Goal: Information Seeking & Learning: Learn about a topic

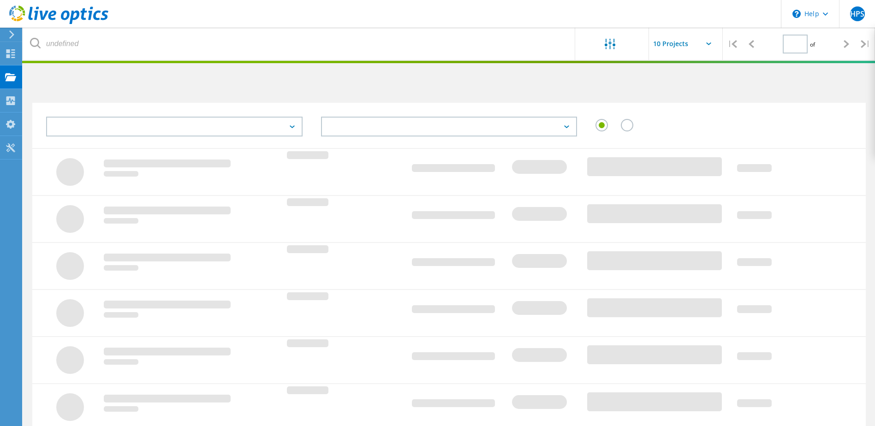
type input "1"
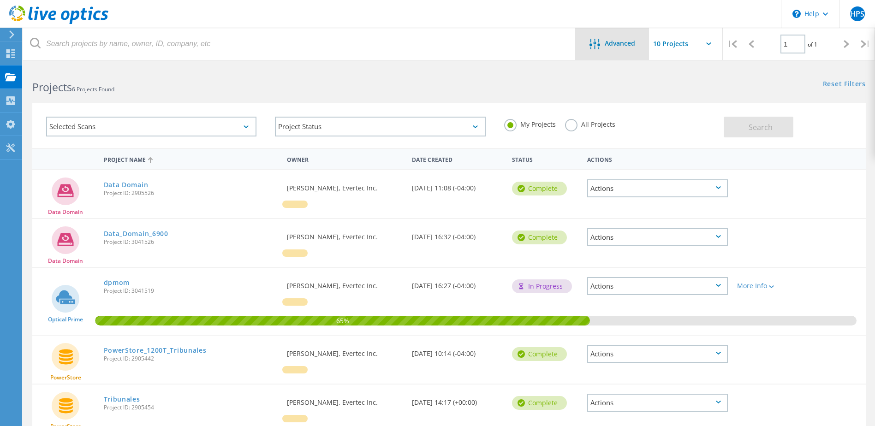
click at [625, 50] on div "Advanced" at bounding box center [612, 44] width 74 height 32
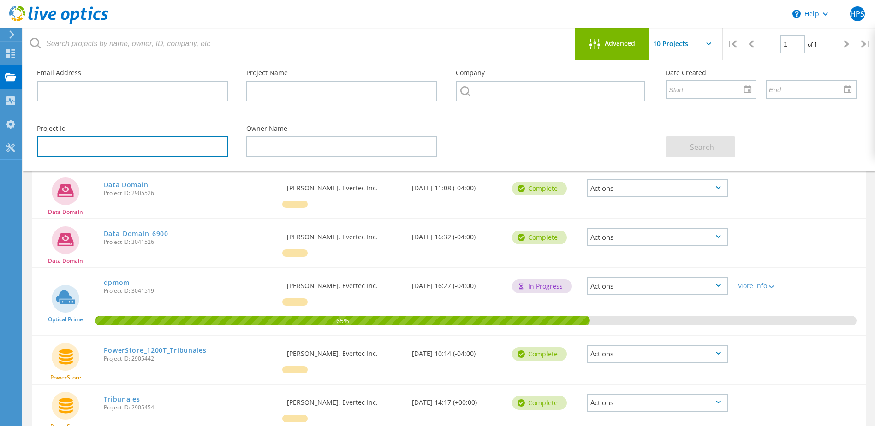
click at [59, 150] on input "text" at bounding box center [132, 147] width 191 height 21
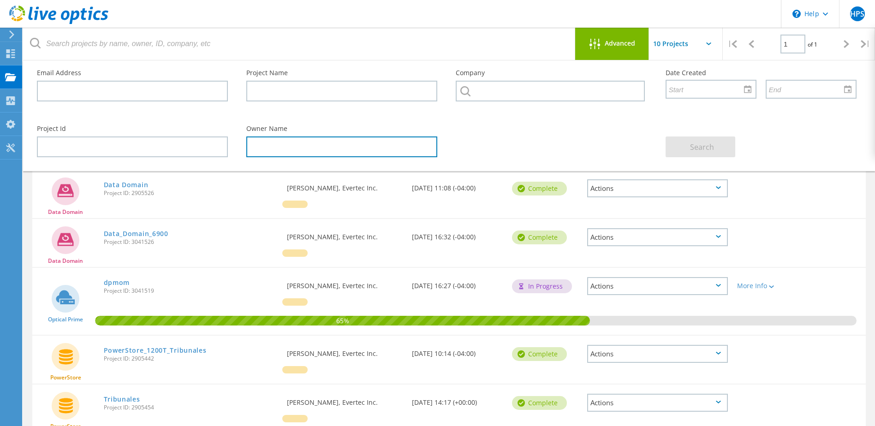
click at [308, 148] on input "text" at bounding box center [341, 147] width 191 height 21
click at [713, 42] on input "text" at bounding box center [695, 44] width 92 height 32
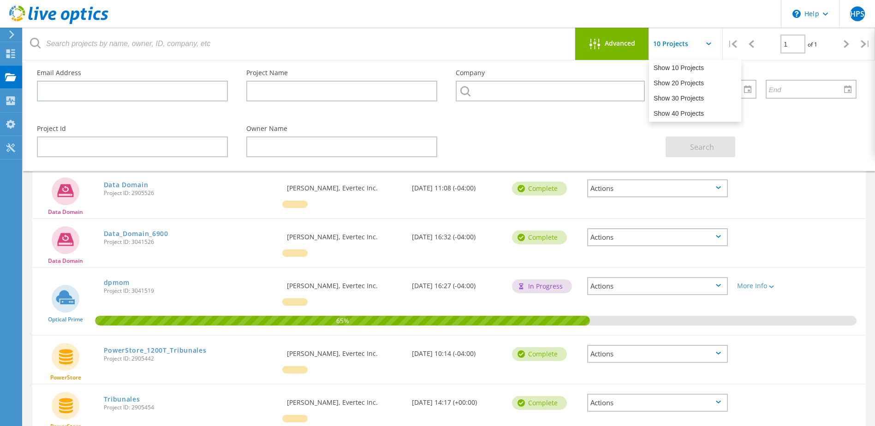
click at [841, 137] on div "Search" at bounding box center [761, 141] width 209 height 50
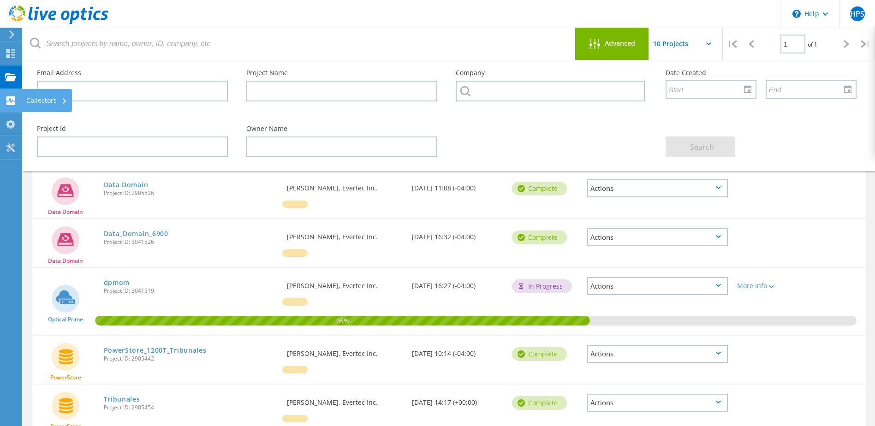
click at [11, 99] on use at bounding box center [10, 100] width 9 height 9
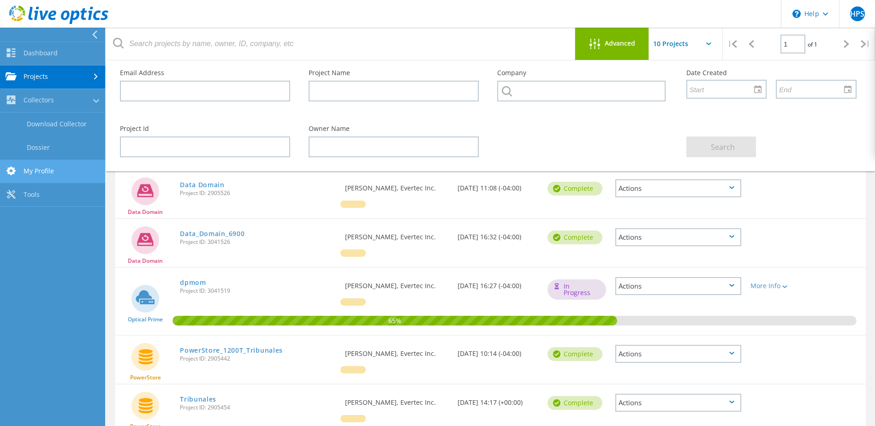
click at [48, 173] on link "My Profile" at bounding box center [52, 172] width 105 height 24
click at [50, 128] on link "My Profile" at bounding box center [52, 125] width 105 height 24
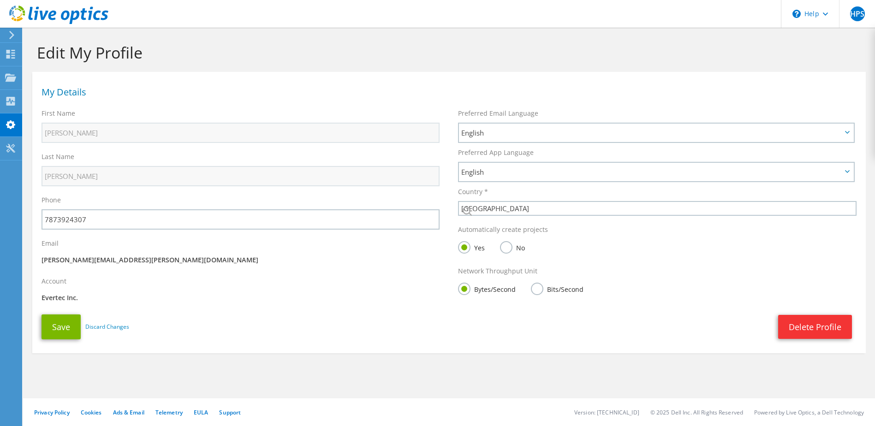
select select "224"
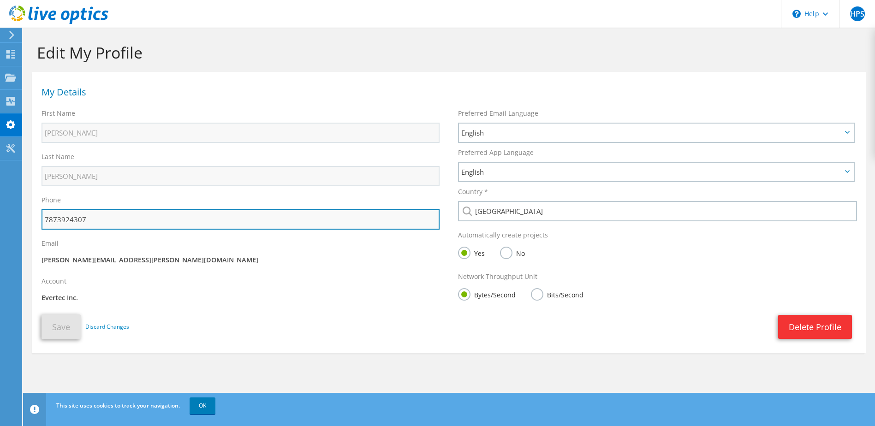
click at [100, 221] on input "7873924307" at bounding box center [241, 219] width 398 height 20
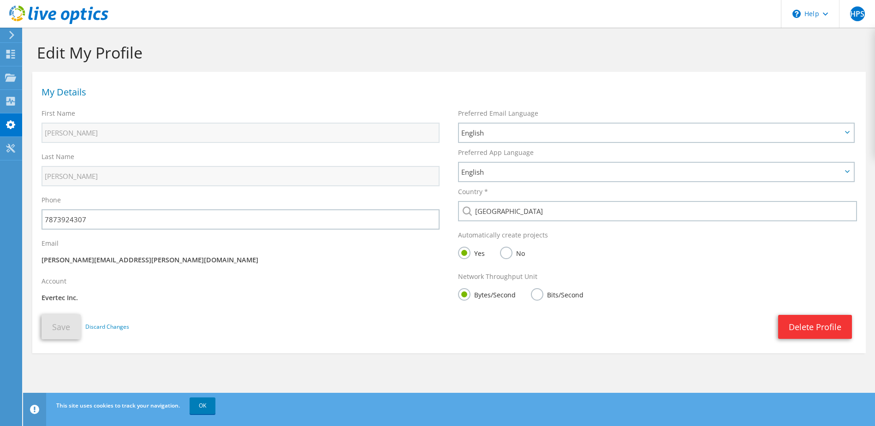
click at [363, 275] on div "Account Evertec Inc." at bounding box center [240, 291] width 417 height 38
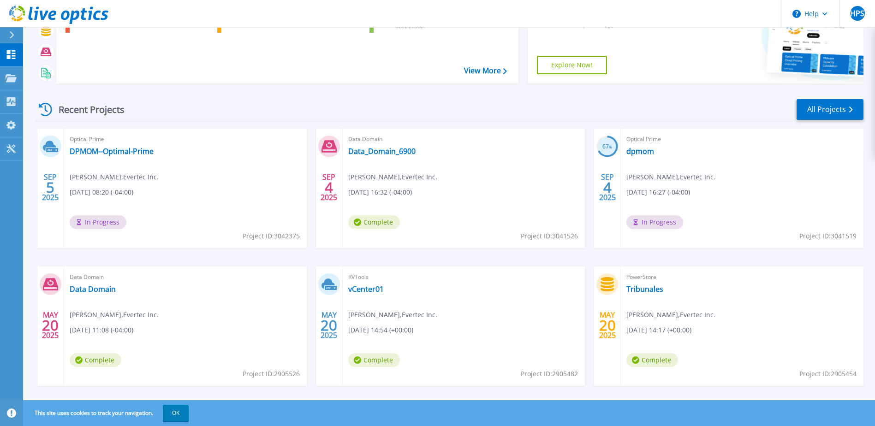
scroll to position [85, 0]
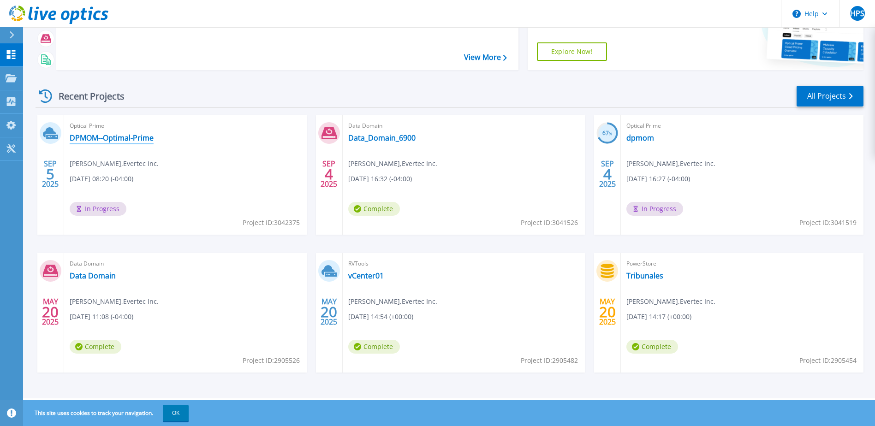
click at [100, 139] on link "DPMOM--Optimal-Prime" at bounding box center [112, 137] width 84 height 9
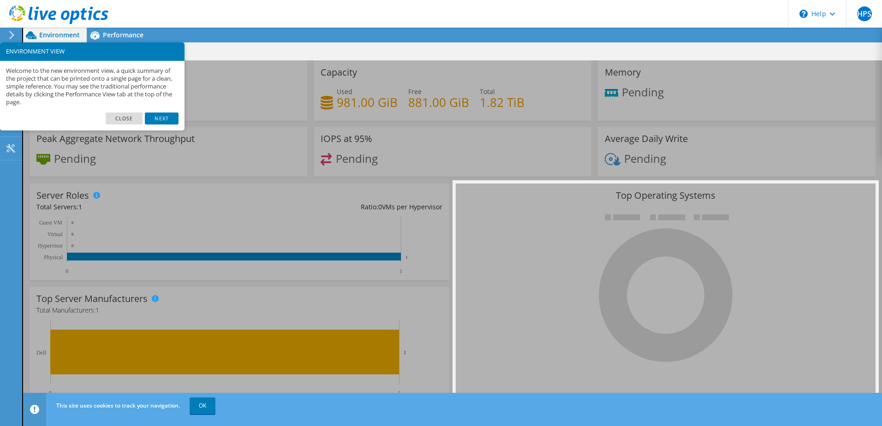
click at [164, 119] on link "Next" at bounding box center [161, 119] width 33 height 12
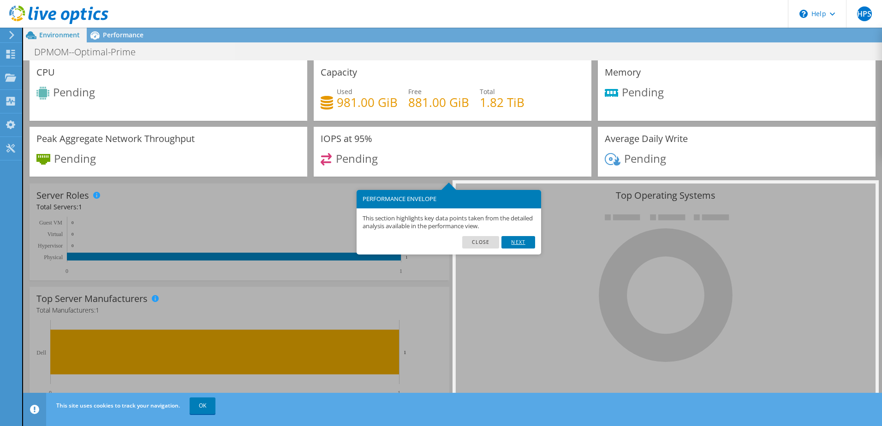
click at [522, 242] on link "Next" at bounding box center [518, 242] width 33 height 12
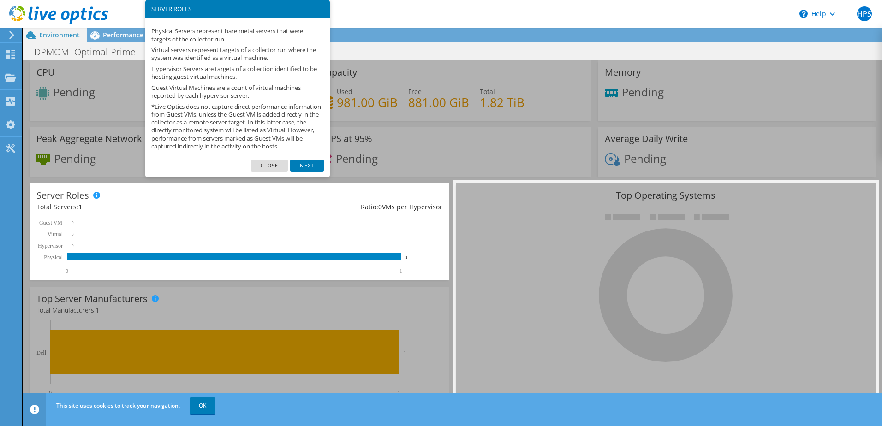
click at [306, 172] on link "Next" at bounding box center [306, 166] width 33 height 12
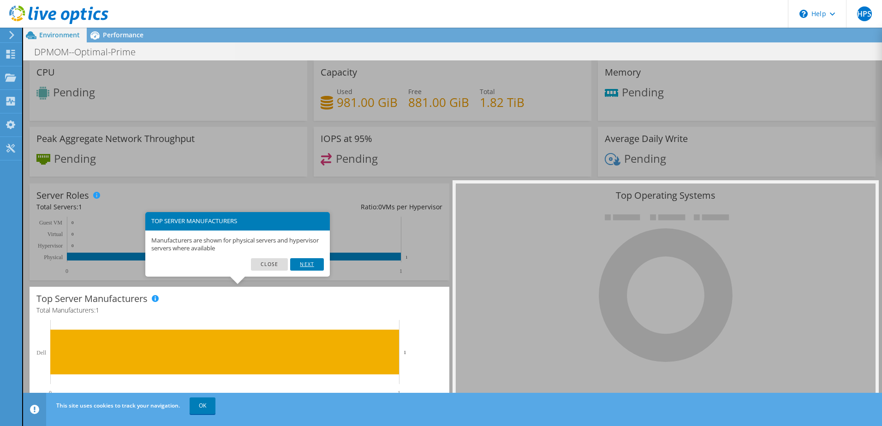
click at [309, 263] on link "Next" at bounding box center [306, 264] width 33 height 12
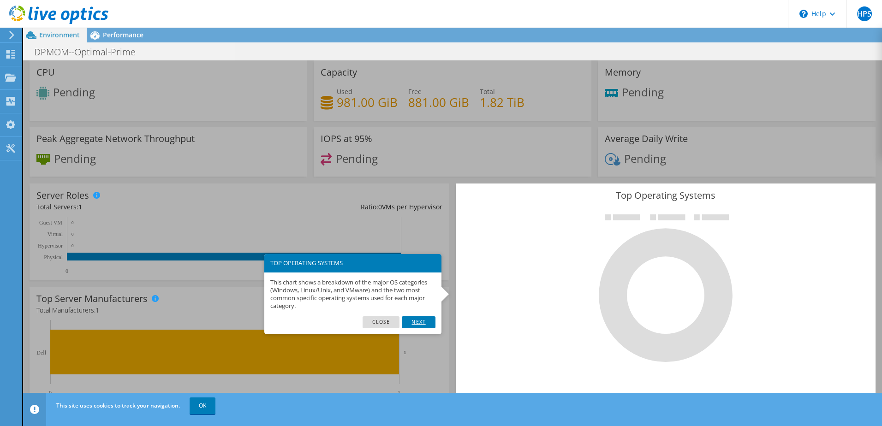
click at [420, 322] on link "Next" at bounding box center [418, 323] width 33 height 12
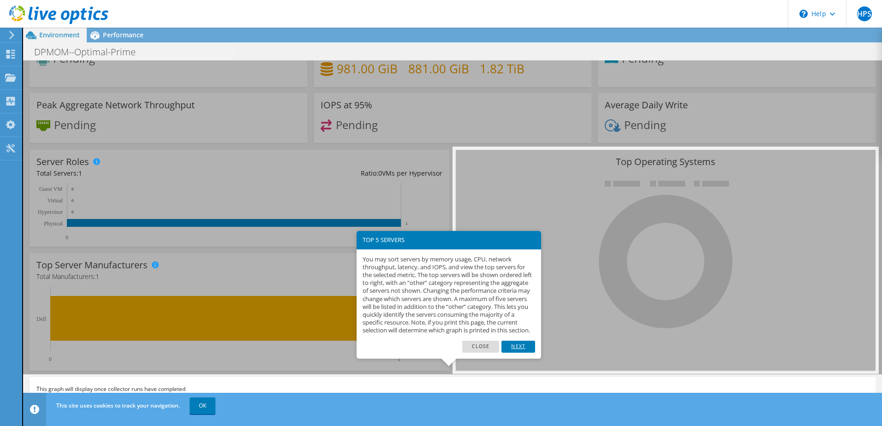
click at [522, 353] on link "Next" at bounding box center [518, 347] width 33 height 12
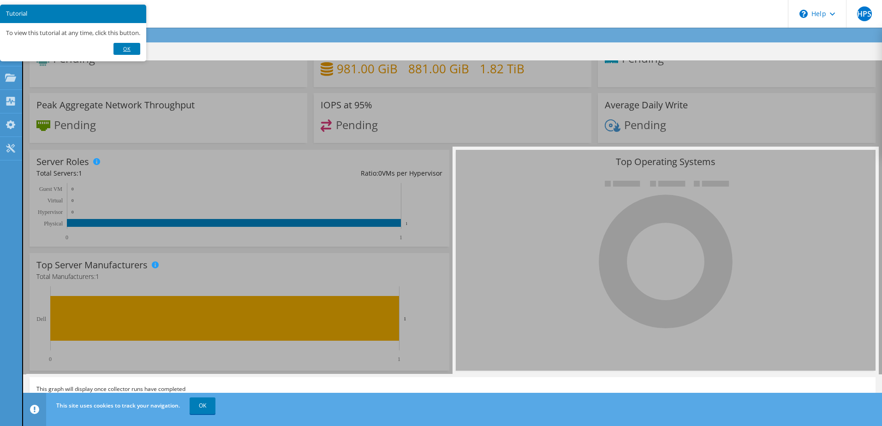
click at [131, 48] on link "Ok" at bounding box center [127, 49] width 27 height 12
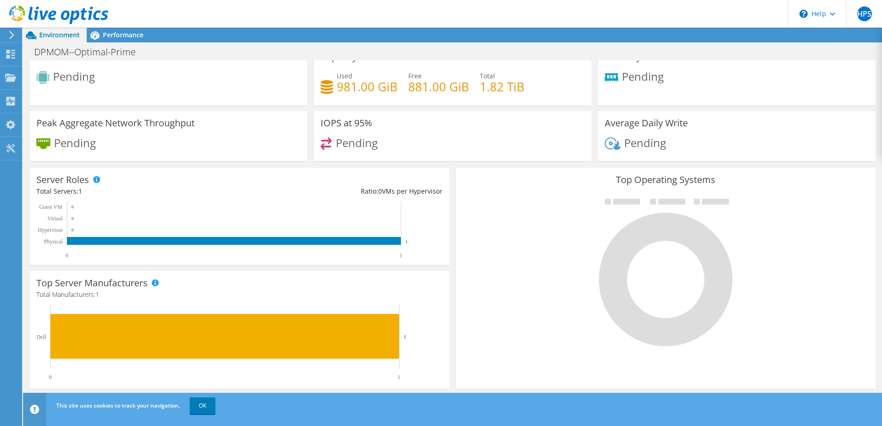
scroll to position [0, 0]
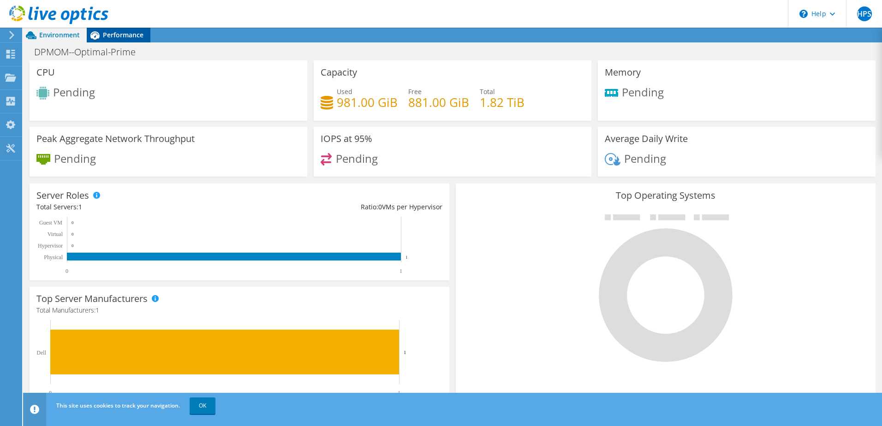
click at [107, 32] on span "Performance" at bounding box center [123, 34] width 41 height 9
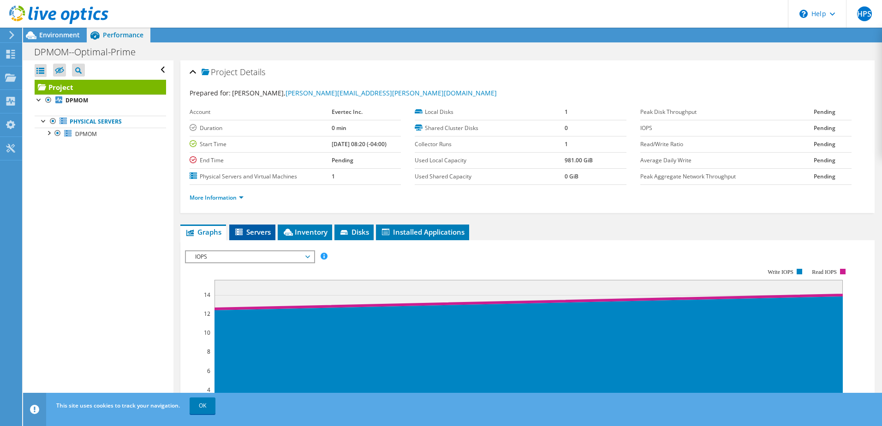
click at [256, 231] on span "Servers" at bounding box center [252, 231] width 37 height 9
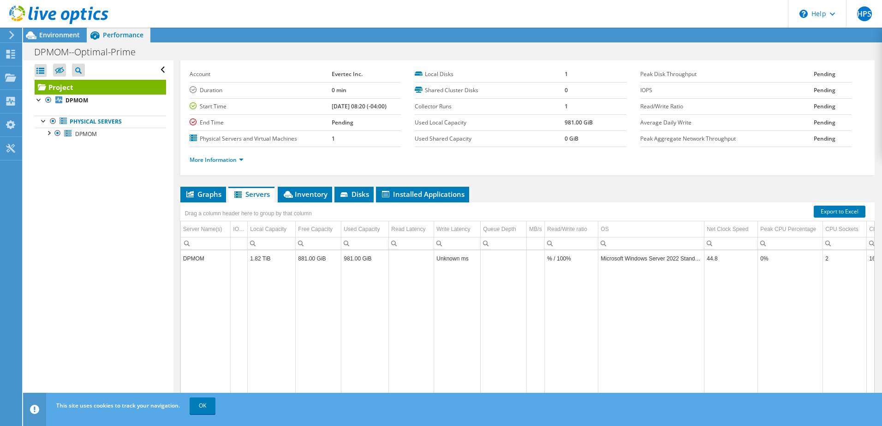
scroll to position [63, 0]
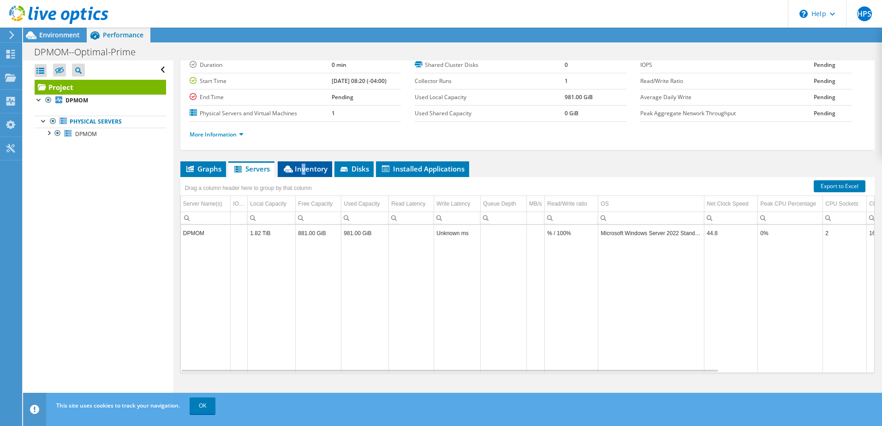
click at [305, 167] on span "Inventory" at bounding box center [304, 168] width 45 height 9
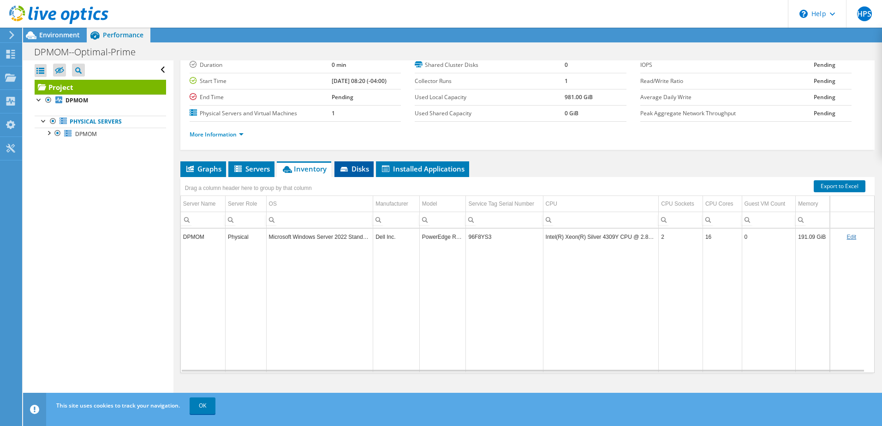
drag, startPoint x: 305, startPoint y: 167, endPoint x: 358, endPoint y: 169, distance: 52.2
click at [358, 169] on span "Disks" at bounding box center [354, 168] width 30 height 9
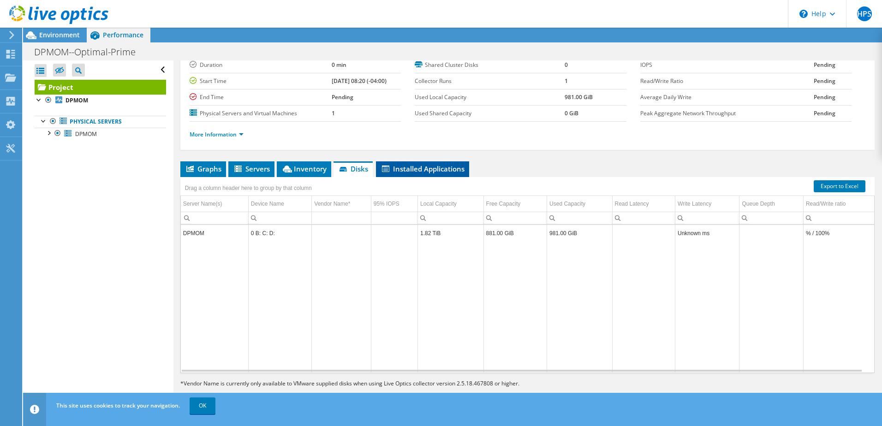
click at [431, 167] on span "Installed Applications" at bounding box center [423, 168] width 84 height 9
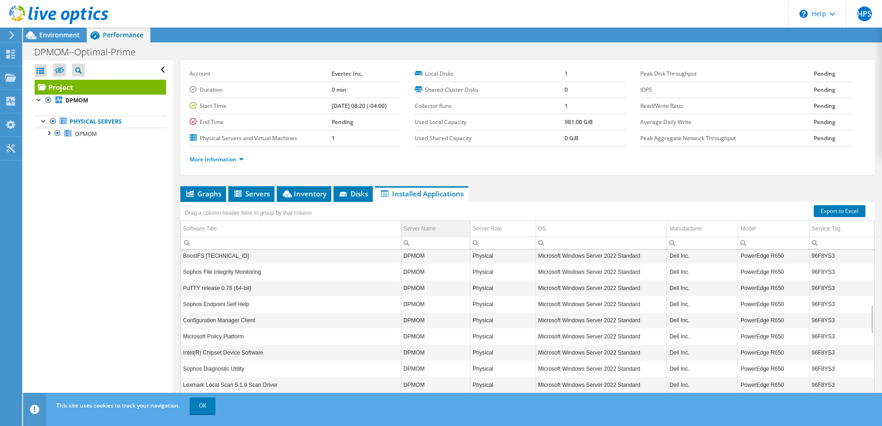
scroll to position [0, 0]
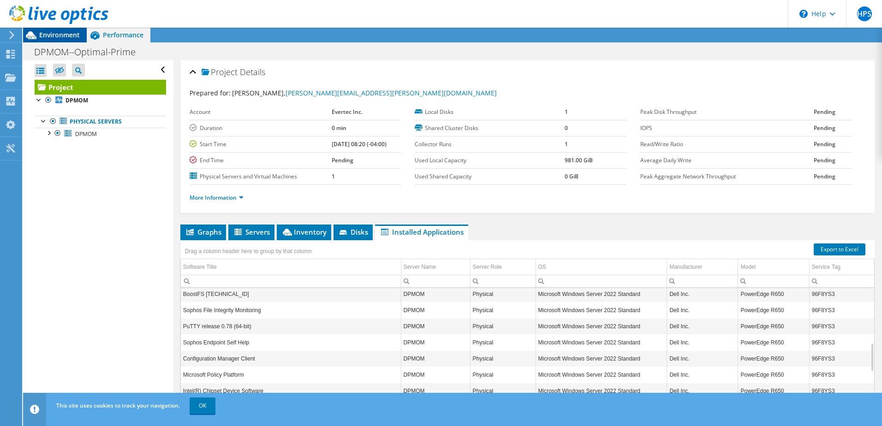
click at [63, 33] on span "Environment" at bounding box center [59, 34] width 41 height 9
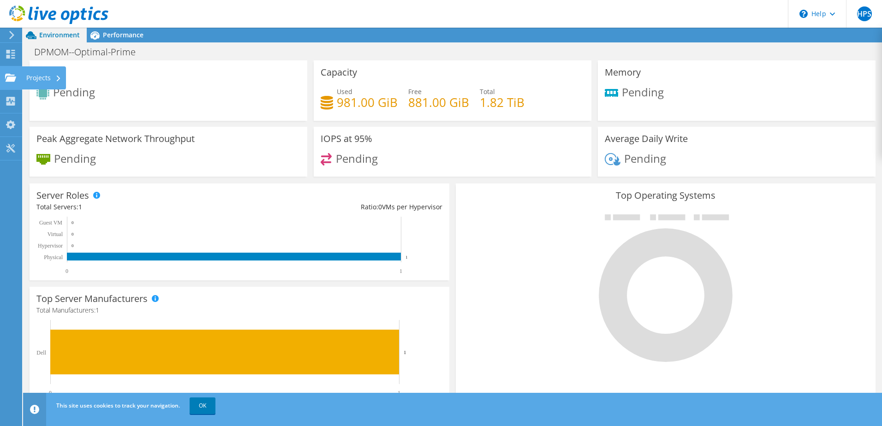
click at [10, 77] on use at bounding box center [10, 77] width 11 height 8
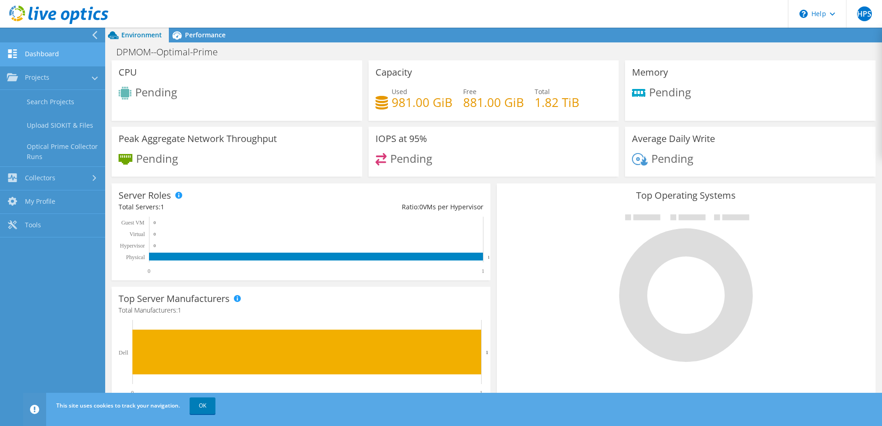
click at [35, 53] on link "Dashboard" at bounding box center [52, 55] width 105 height 24
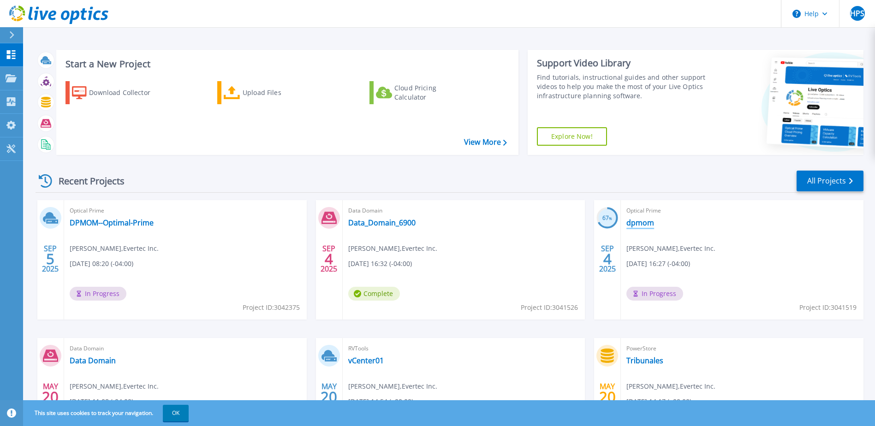
click at [650, 221] on link "dpmom" at bounding box center [641, 222] width 28 height 9
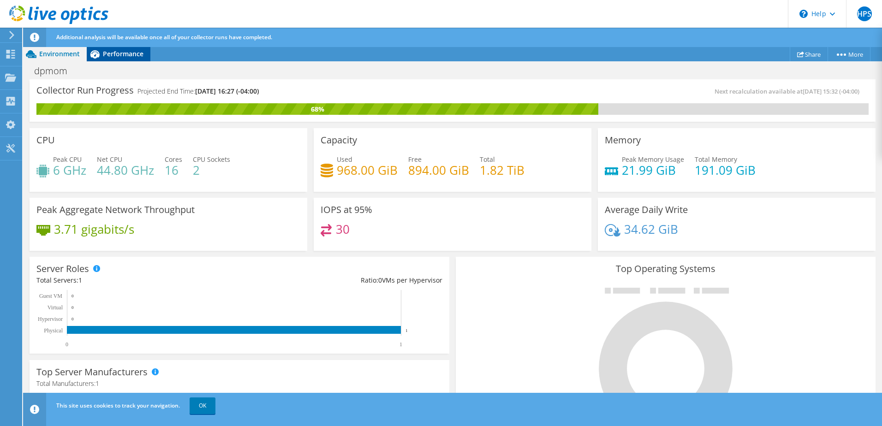
click at [127, 56] on span "Performance" at bounding box center [123, 53] width 41 height 9
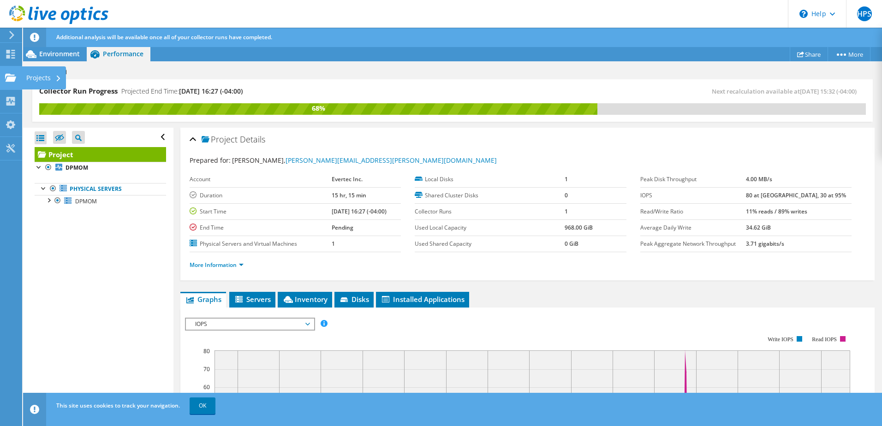
click at [8, 78] on use at bounding box center [10, 77] width 11 height 8
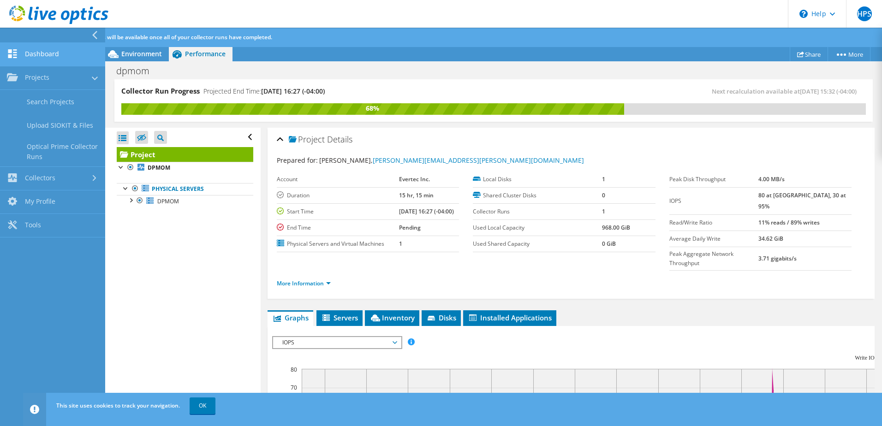
click at [16, 57] on use at bounding box center [12, 53] width 9 height 9
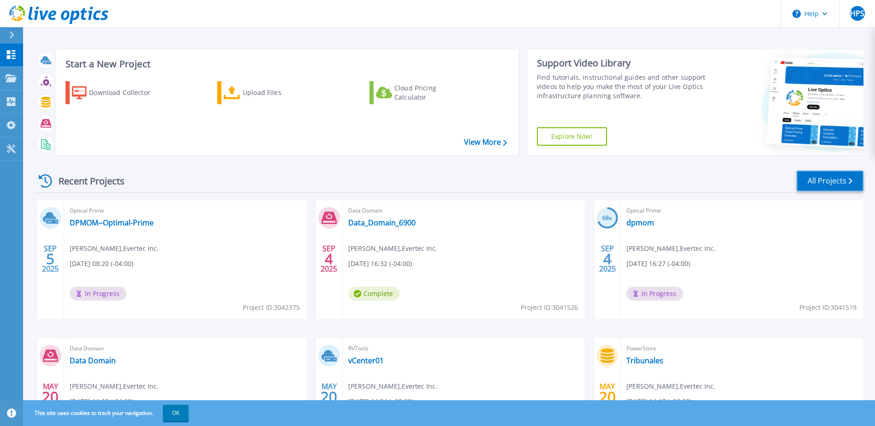
click at [840, 180] on link "All Projects" at bounding box center [830, 181] width 67 height 21
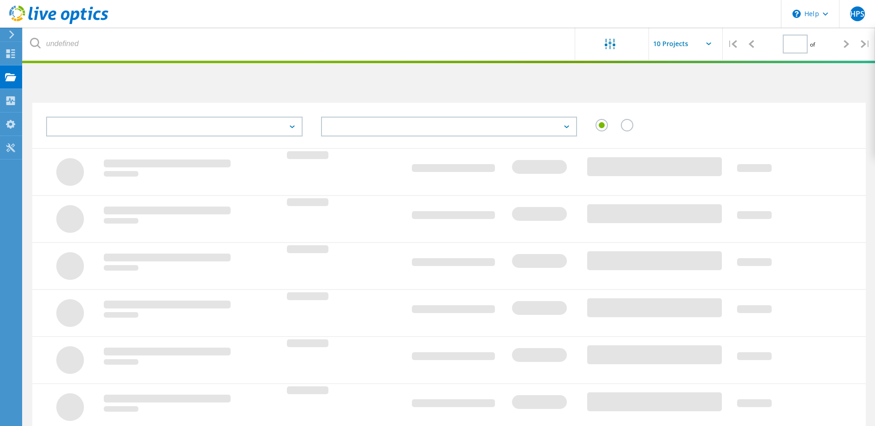
type input "1"
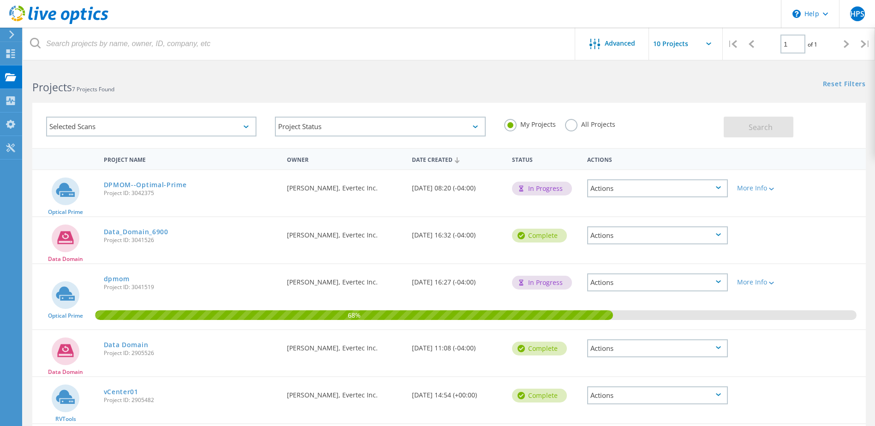
click at [847, 46] on icon at bounding box center [847, 44] width 6 height 8
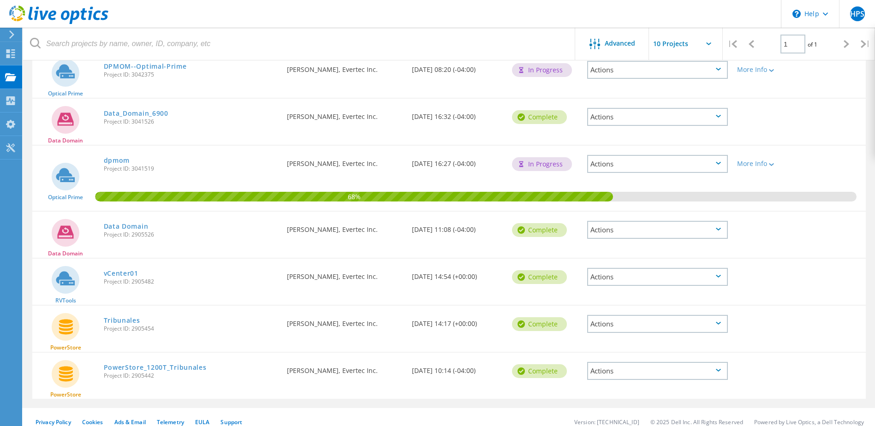
scroll to position [128, 0]
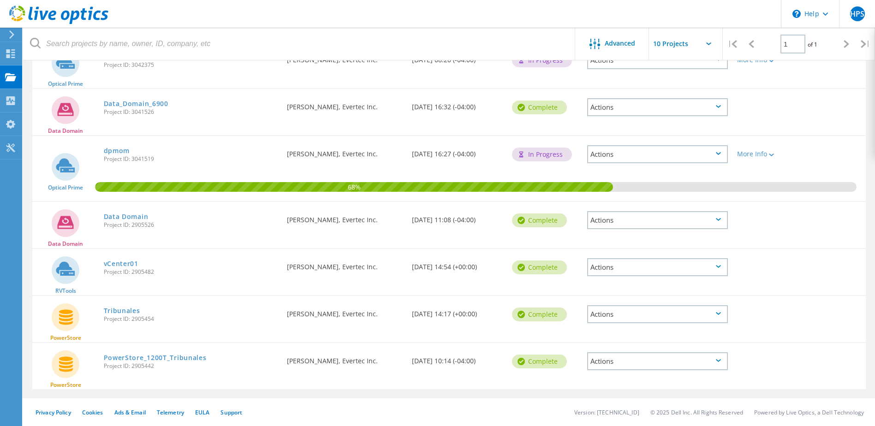
drag, startPoint x: 413, startPoint y: 153, endPoint x: 490, endPoint y: 154, distance: 77.1
click at [490, 154] on div "Date Created [DATE] 16:27 (-04:00)" at bounding box center [457, 151] width 100 height 30
drag, startPoint x: 288, startPoint y: 155, endPoint x: 444, endPoint y: 159, distance: 156.5
click at [444, 159] on div "Optical Prime dpmom Project ID: 3041519 Requested By [PERSON_NAME], Evertec Inc…" at bounding box center [449, 168] width 834 height 65
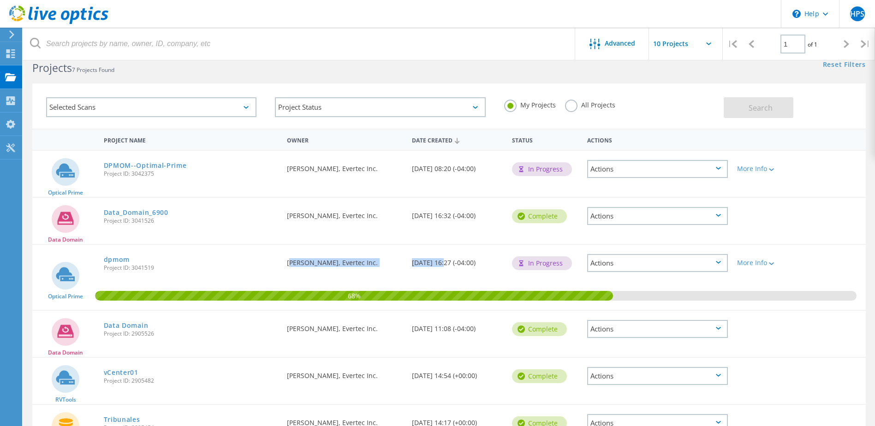
scroll to position [0, 0]
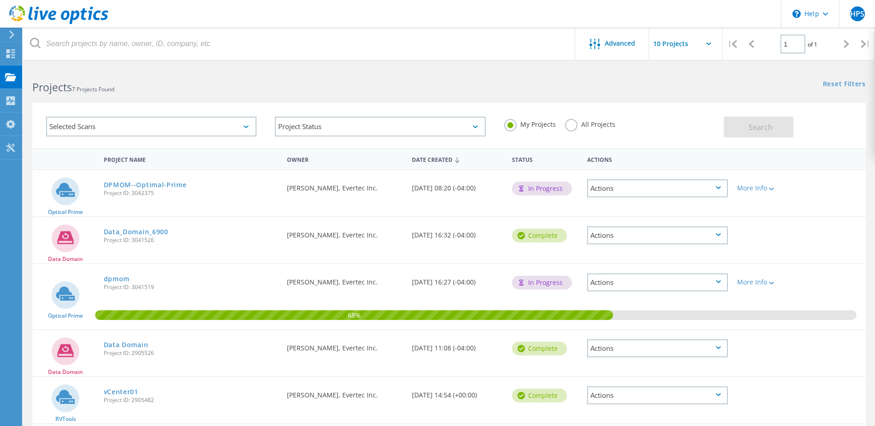
click at [586, 85] on div "Projects 7 Projects Found Reset Filters Show Filters" at bounding box center [449, 79] width 852 height 24
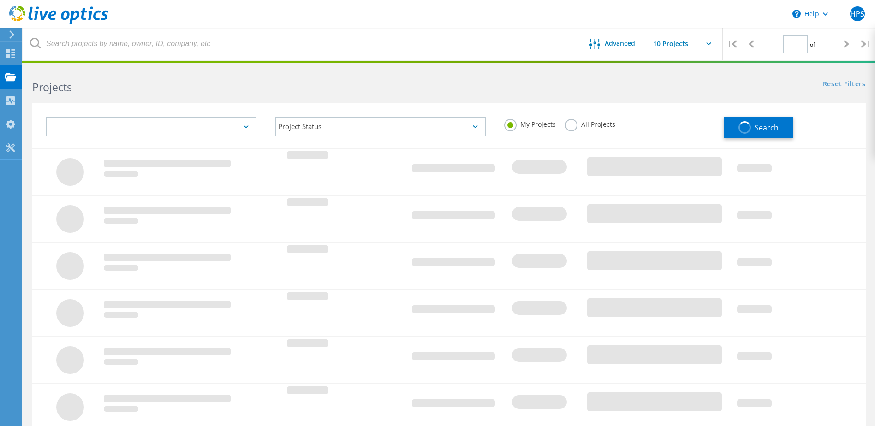
type input "1"
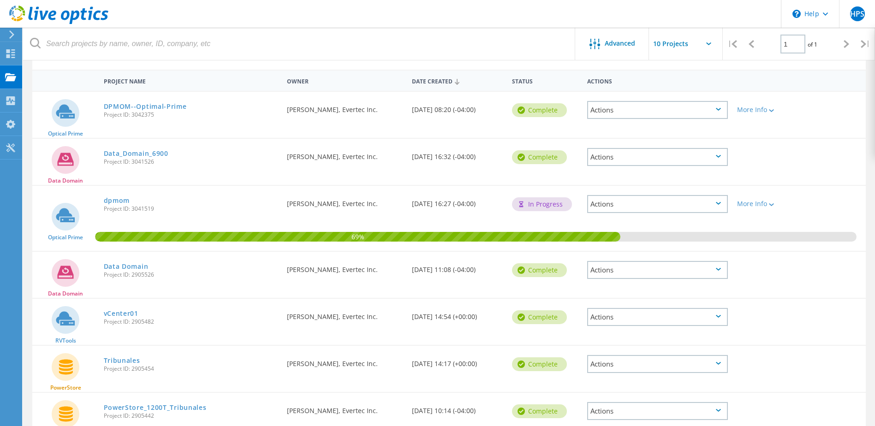
scroll to position [128, 0]
